Goal: Task Accomplishment & Management: Manage account settings

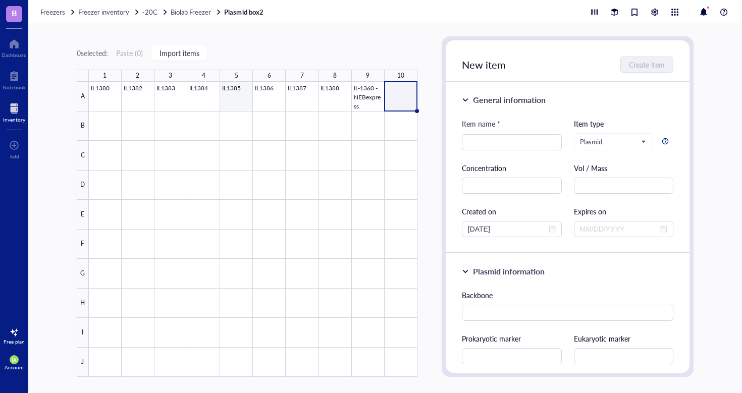
drag, startPoint x: 0, startPoint y: 0, endPoint x: 216, endPoint y: 88, distance: 232.9
click at [216, 88] on div at bounding box center [253, 229] width 329 height 295
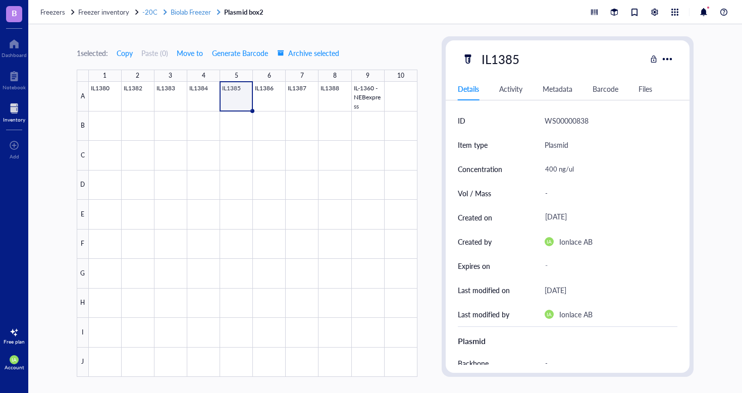
click at [182, 14] on span "Biolab Freezer" at bounding box center [191, 12] width 40 height 10
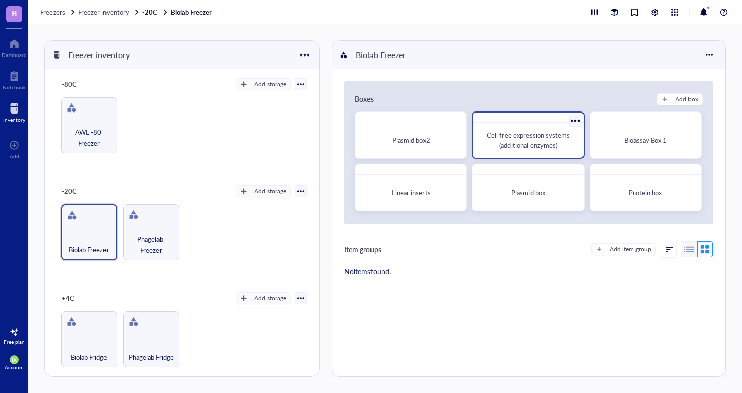
click at [494, 147] on div "Cell free expression systems (additional enzymes)" at bounding box center [528, 140] width 94 height 20
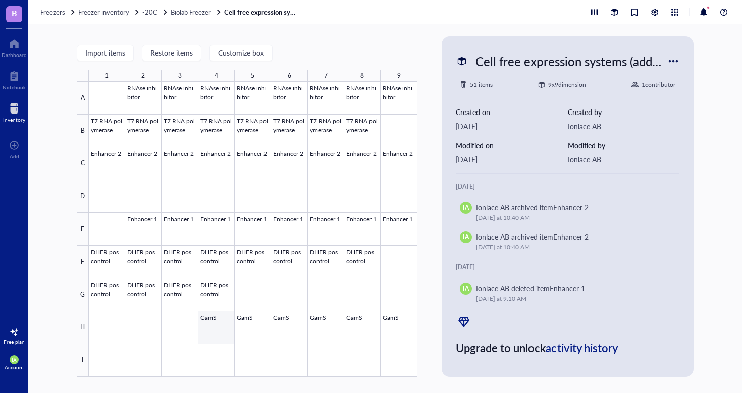
click at [220, 324] on div at bounding box center [253, 229] width 329 height 295
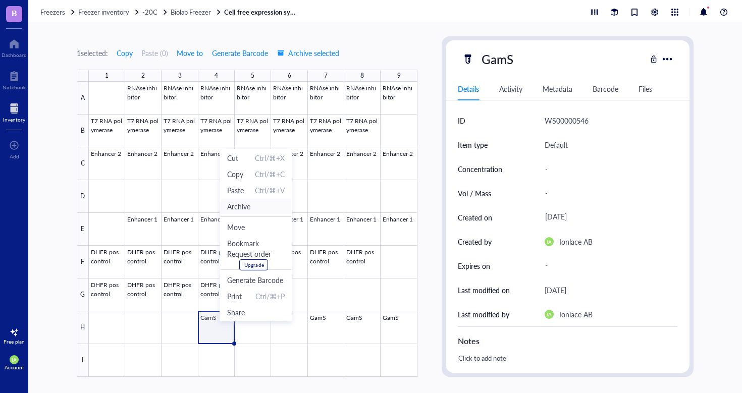
click at [251, 209] on span "Archive" at bounding box center [256, 206] width 58 height 11
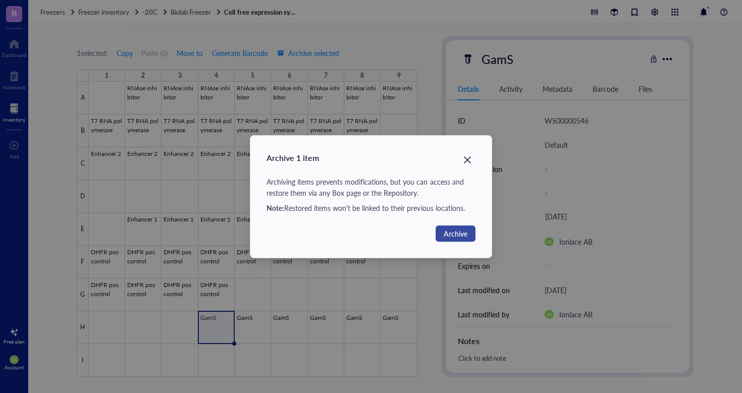
click at [458, 230] on span "Archive" at bounding box center [456, 233] width 24 height 11
click at [458, 230] on div "Archive 1 item Archiving items prevents modifications, but you can access and r…" at bounding box center [371, 196] width 742 height 393
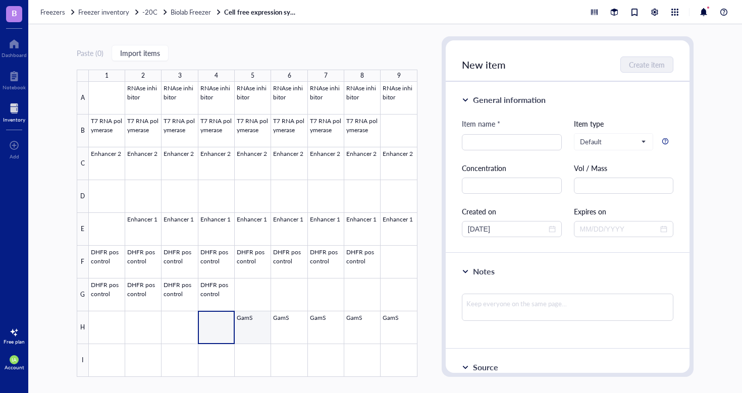
click at [247, 326] on div at bounding box center [253, 229] width 329 height 295
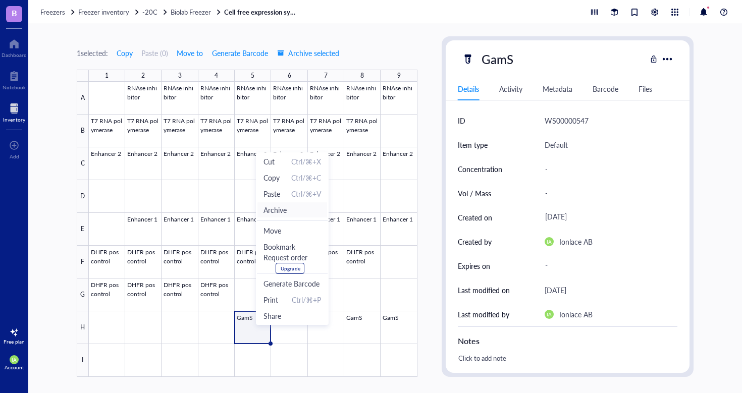
click at [277, 206] on span "Archive" at bounding box center [274, 209] width 23 height 11
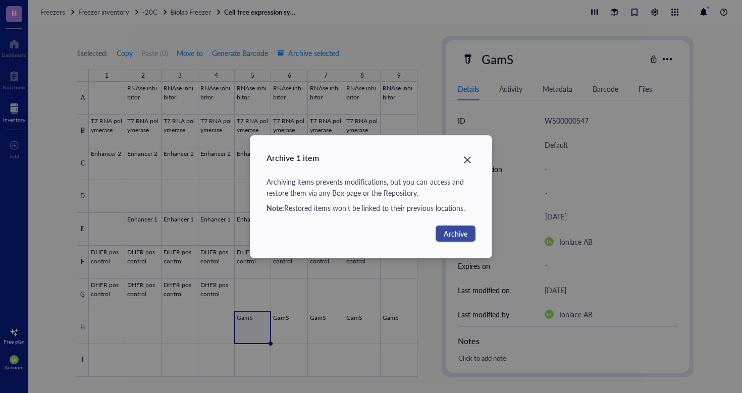
click at [459, 231] on span "Archive" at bounding box center [456, 233] width 24 height 11
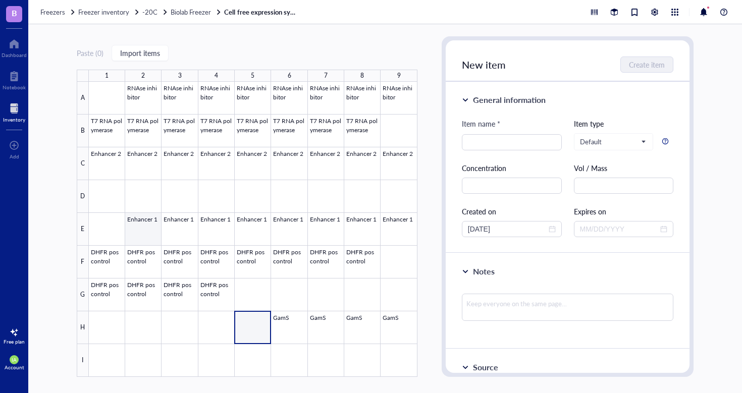
click at [145, 223] on div at bounding box center [253, 229] width 329 height 295
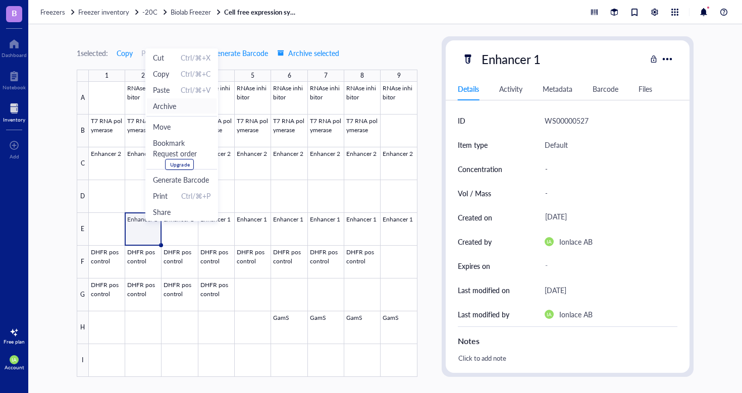
click at [168, 105] on span "Archive" at bounding box center [164, 105] width 23 height 11
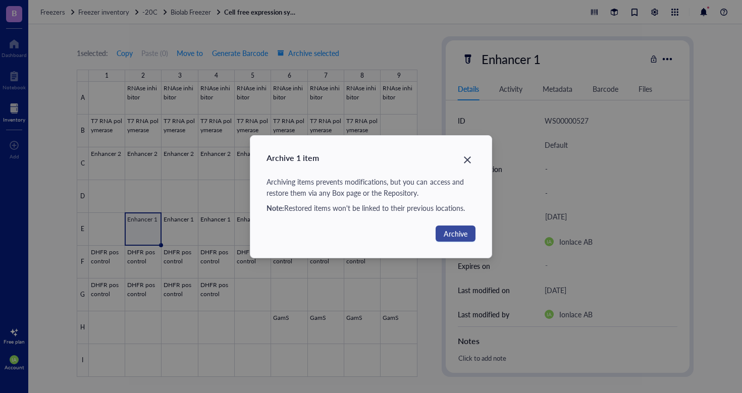
click at [451, 233] on span "Archive" at bounding box center [456, 233] width 24 height 11
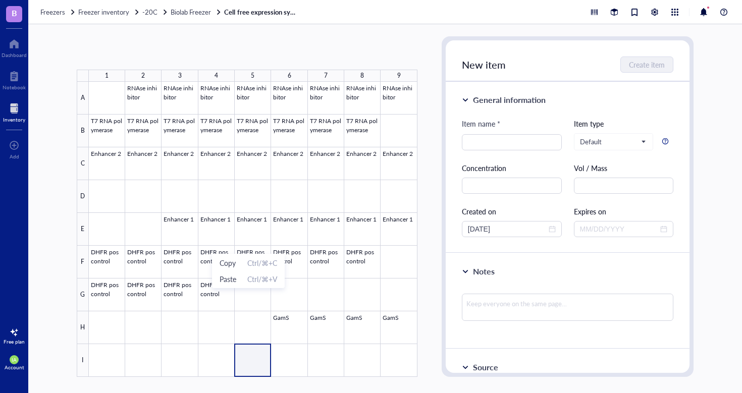
click at [266, 372] on div at bounding box center [253, 229] width 329 height 295
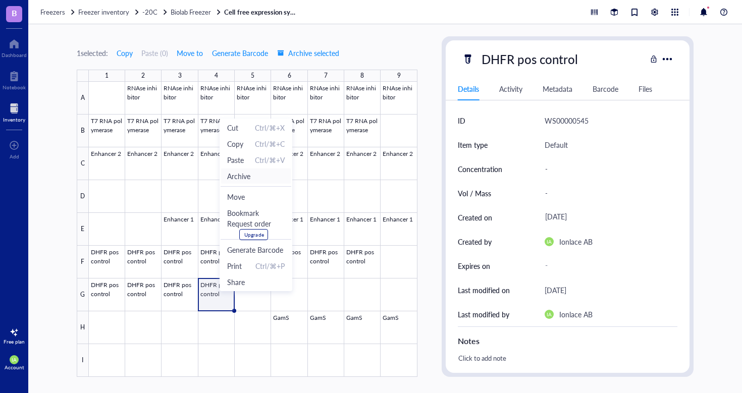
click at [244, 180] on span "Archive" at bounding box center [238, 176] width 23 height 11
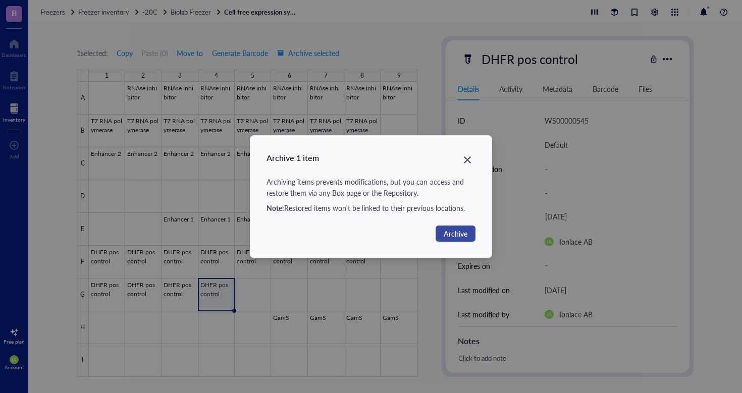
click at [444, 234] on span "Archive" at bounding box center [456, 233] width 24 height 11
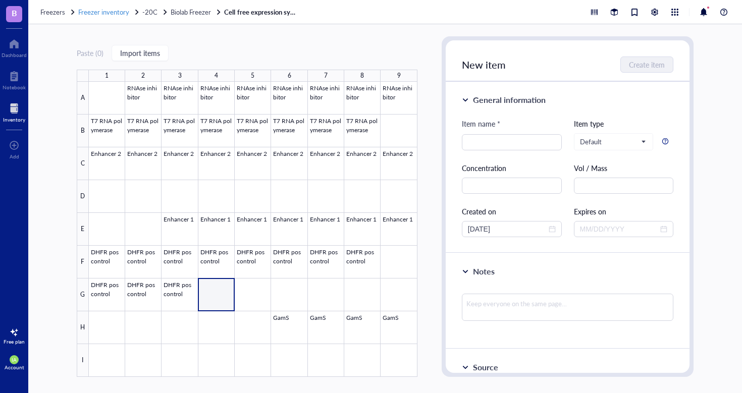
click at [121, 10] on span "Freezer inventory" at bounding box center [103, 12] width 51 height 10
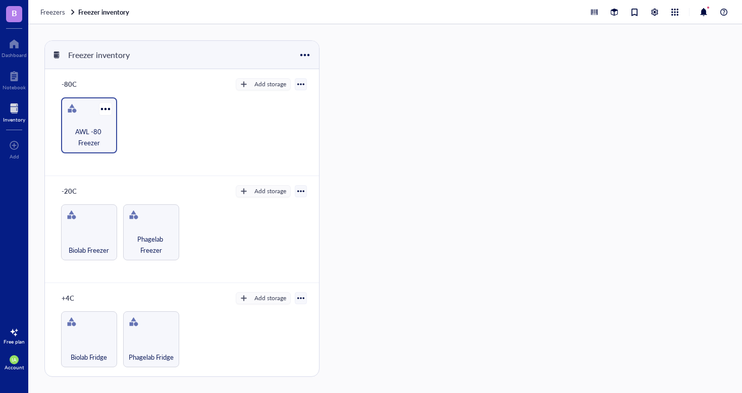
click at [76, 118] on div "AWL -80 Freezer" at bounding box center [89, 125] width 56 height 56
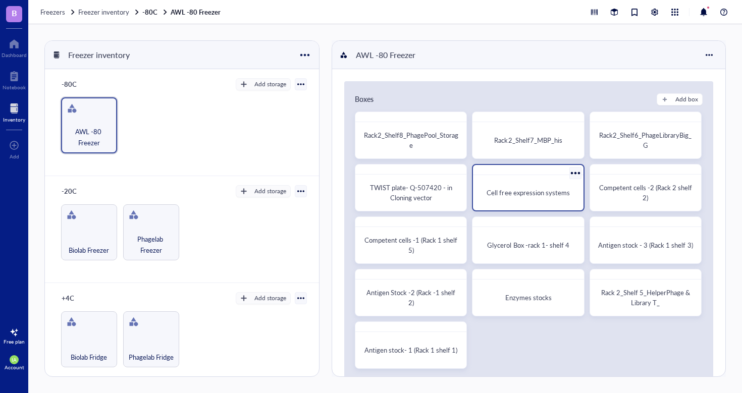
click at [530, 194] on span "Cell free expression systems" at bounding box center [528, 193] width 83 height 10
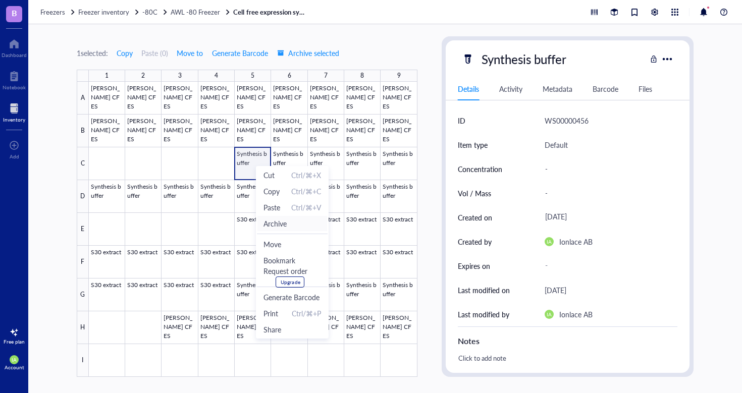
click at [270, 224] on span "Archive" at bounding box center [274, 223] width 23 height 11
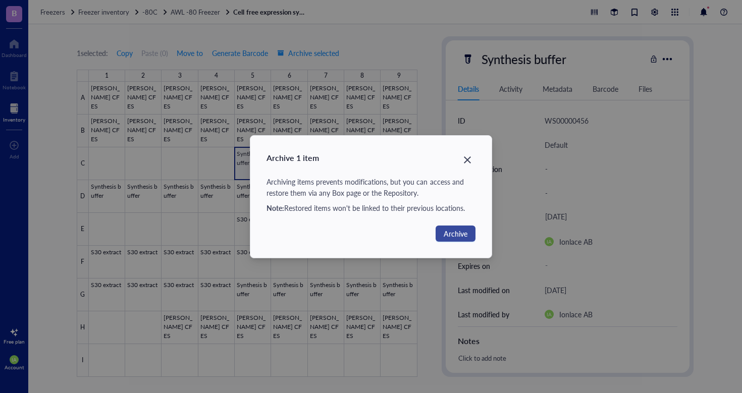
click at [450, 231] on span "Archive" at bounding box center [456, 233] width 24 height 11
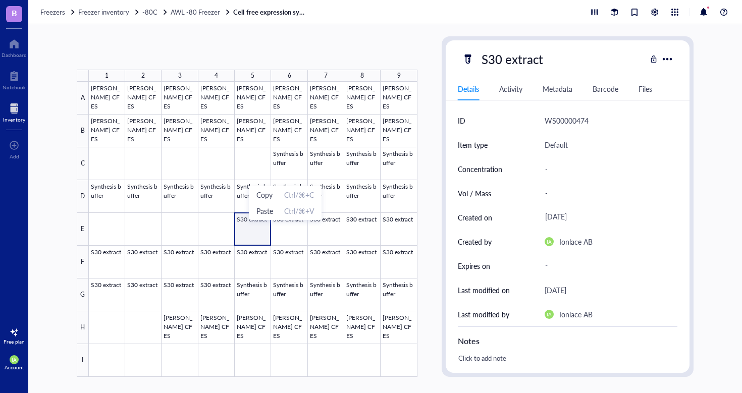
click at [246, 236] on div at bounding box center [253, 229] width 329 height 295
click at [247, 236] on div at bounding box center [253, 229] width 329 height 295
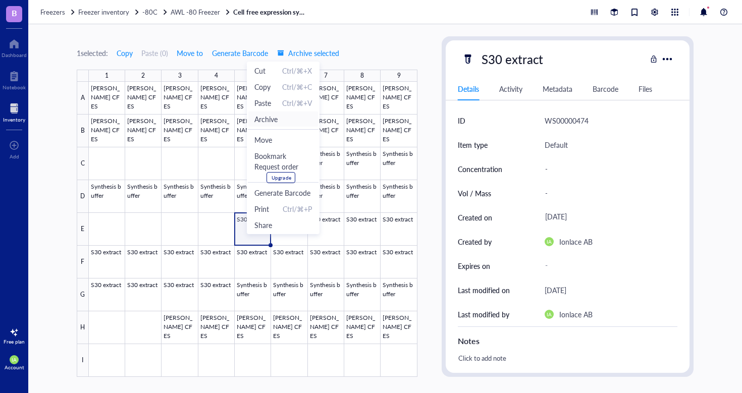
click at [266, 123] on span "Archive" at bounding box center [265, 119] width 23 height 11
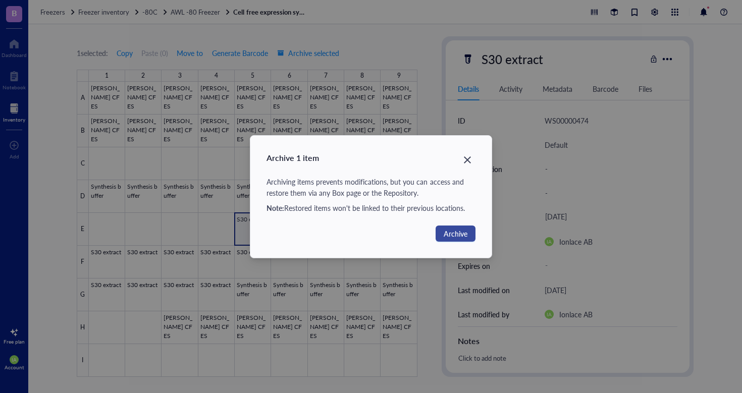
click at [447, 234] on span "Archive" at bounding box center [456, 233] width 24 height 11
